Goal: Navigation & Orientation: Go to known website

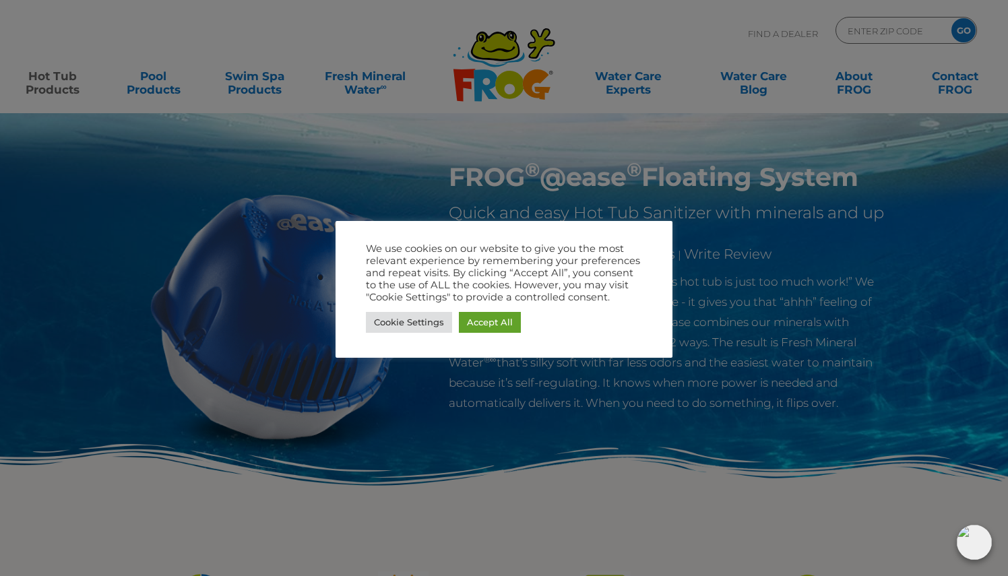
click at [783, 298] on div at bounding box center [504, 288] width 1008 height 576
click at [508, 324] on link "Accept All" at bounding box center [490, 322] width 62 height 21
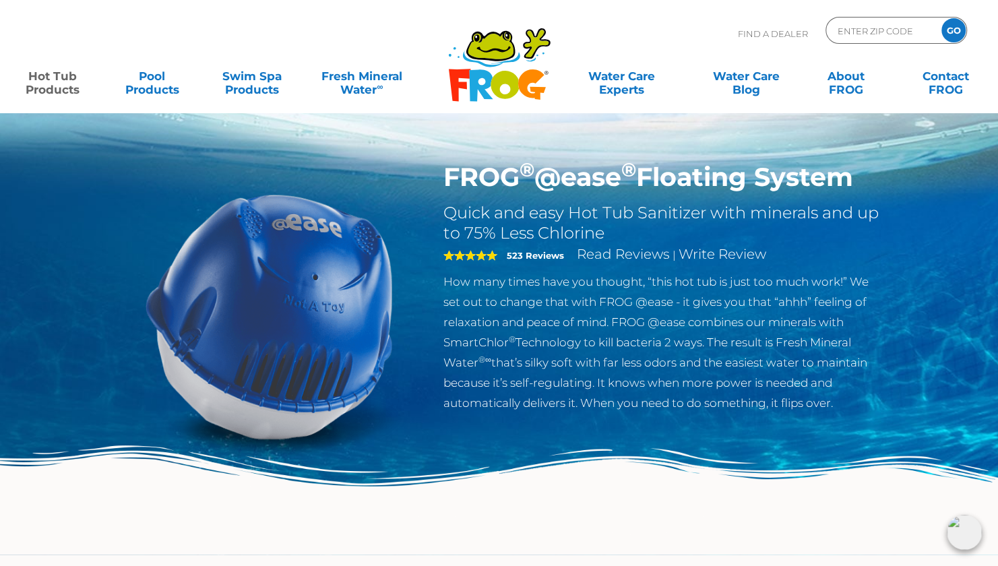
click at [507, 70] on icon ".st130{clip-path:url(#SVGID_2_);fill-rule:evenodd;clip-rule:evenodd;fill:#C3CC0…" at bounding box center [500, 64] width 104 height 75
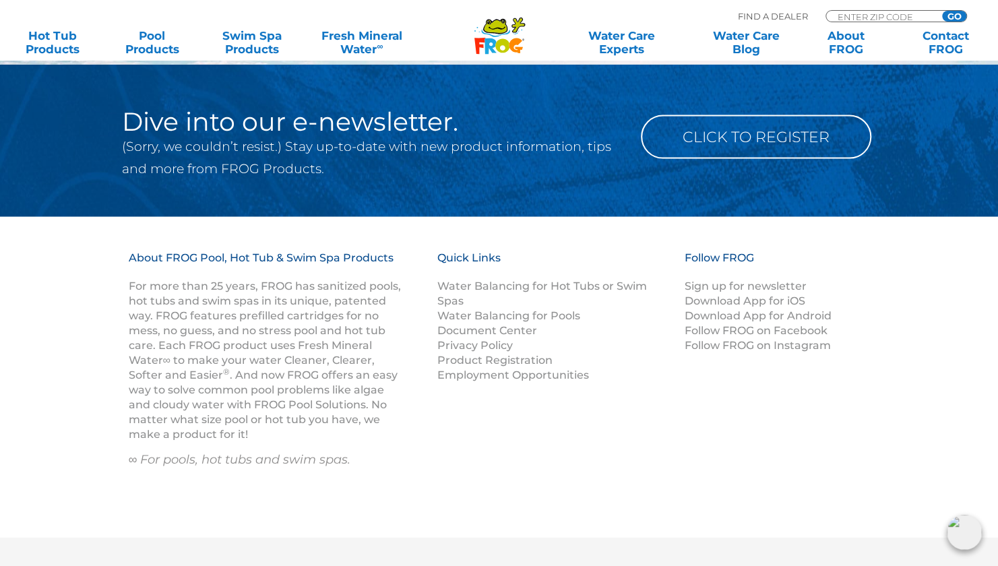
scroll to position [1769, 0]
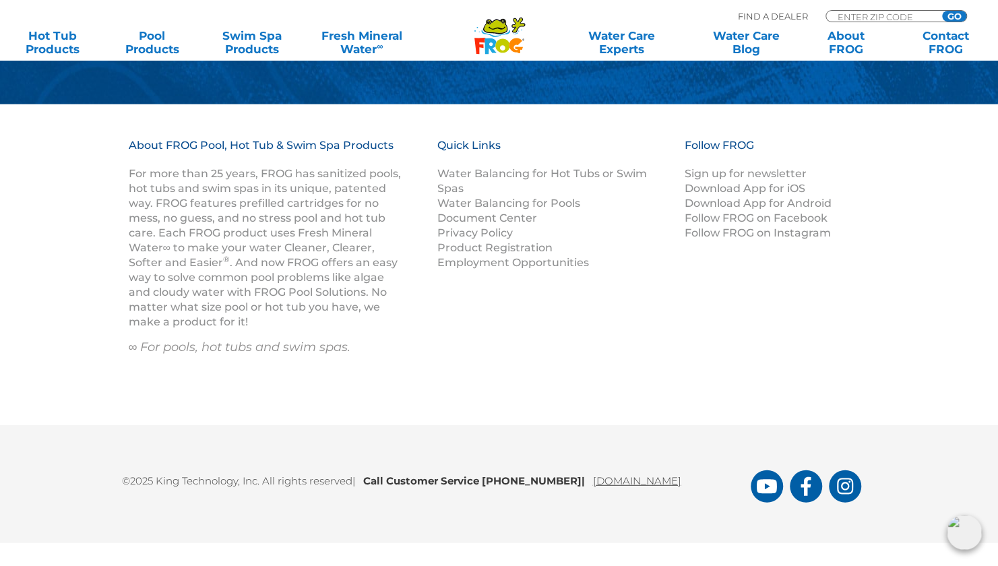
click at [613, 483] on link "[DOMAIN_NAME]" at bounding box center [637, 481] width 88 height 13
